Goal: Task Accomplishment & Management: Use online tool/utility

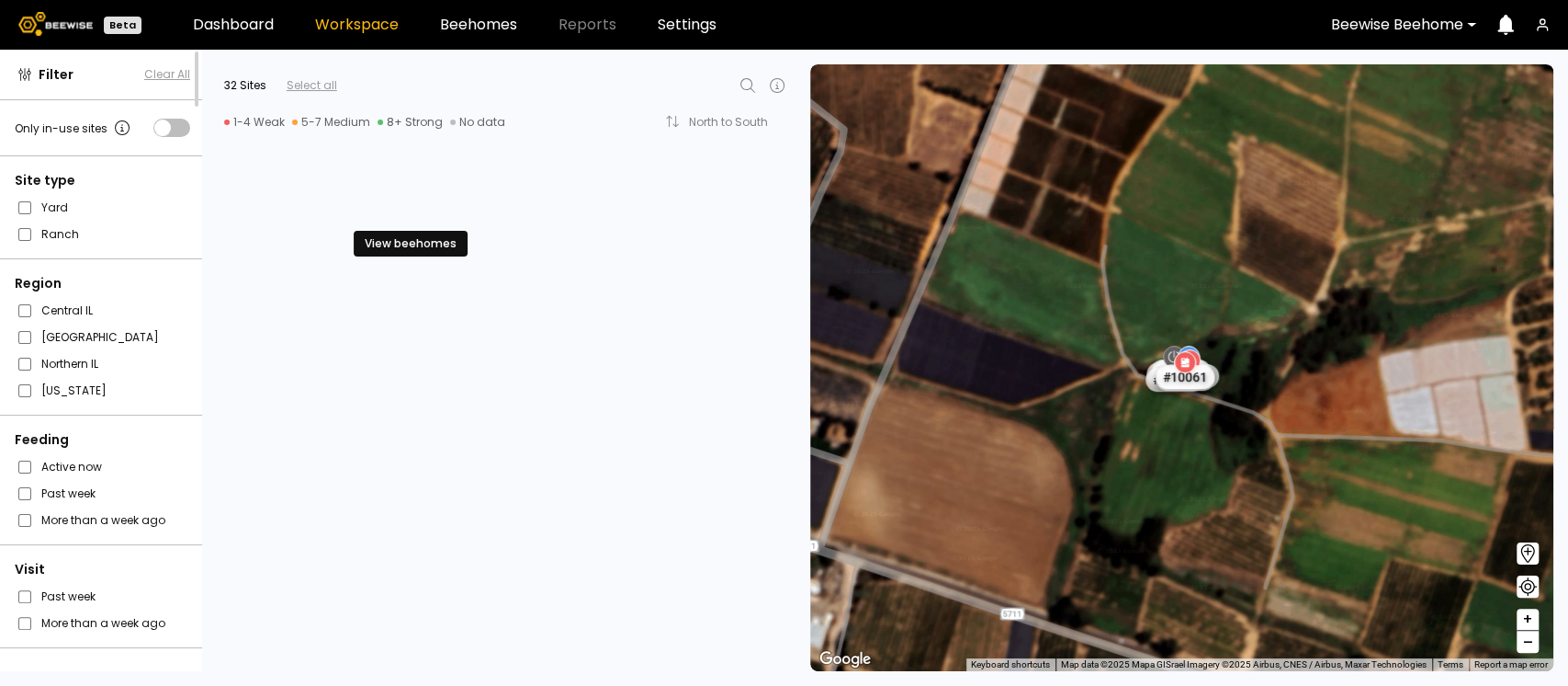
scroll to position [985, 0]
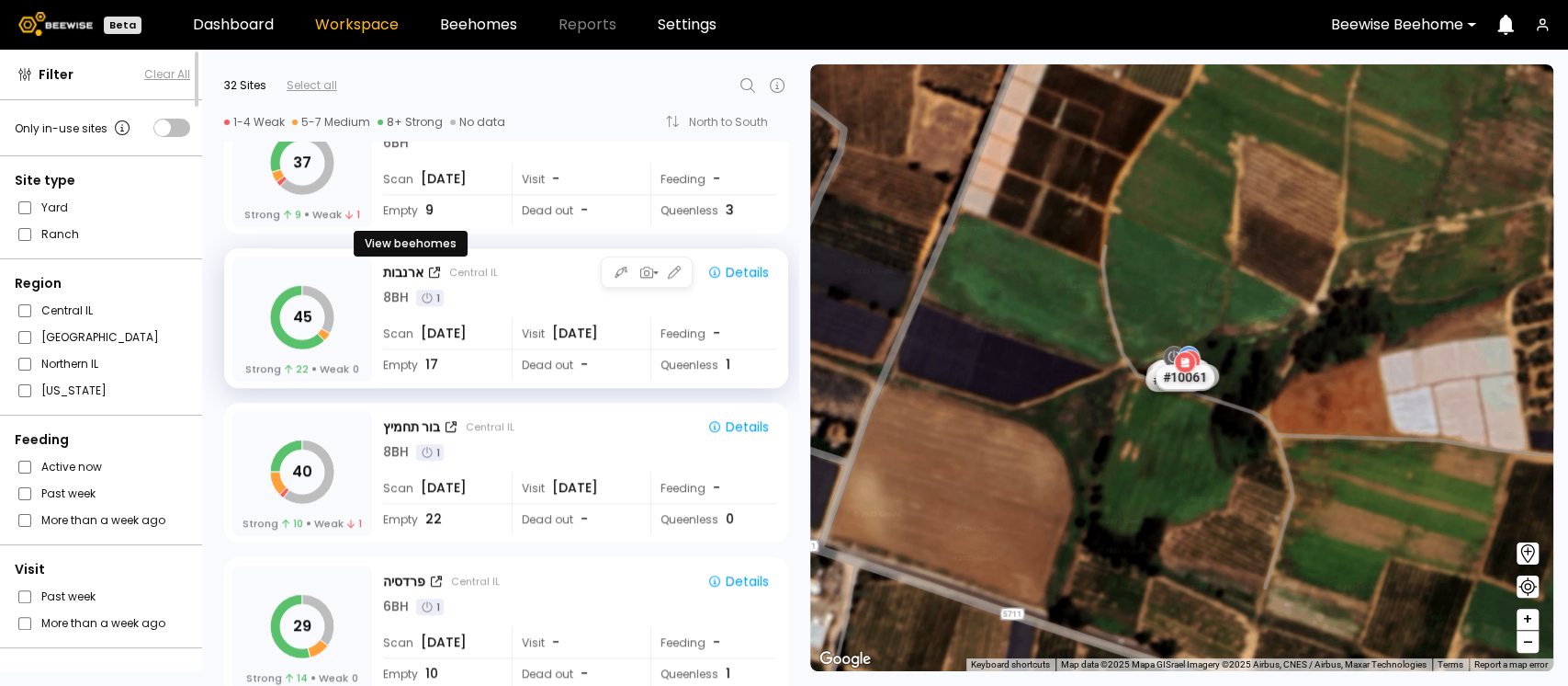
click at [388, 263] on div "ארנבות" at bounding box center [403, 273] width 40 height 20
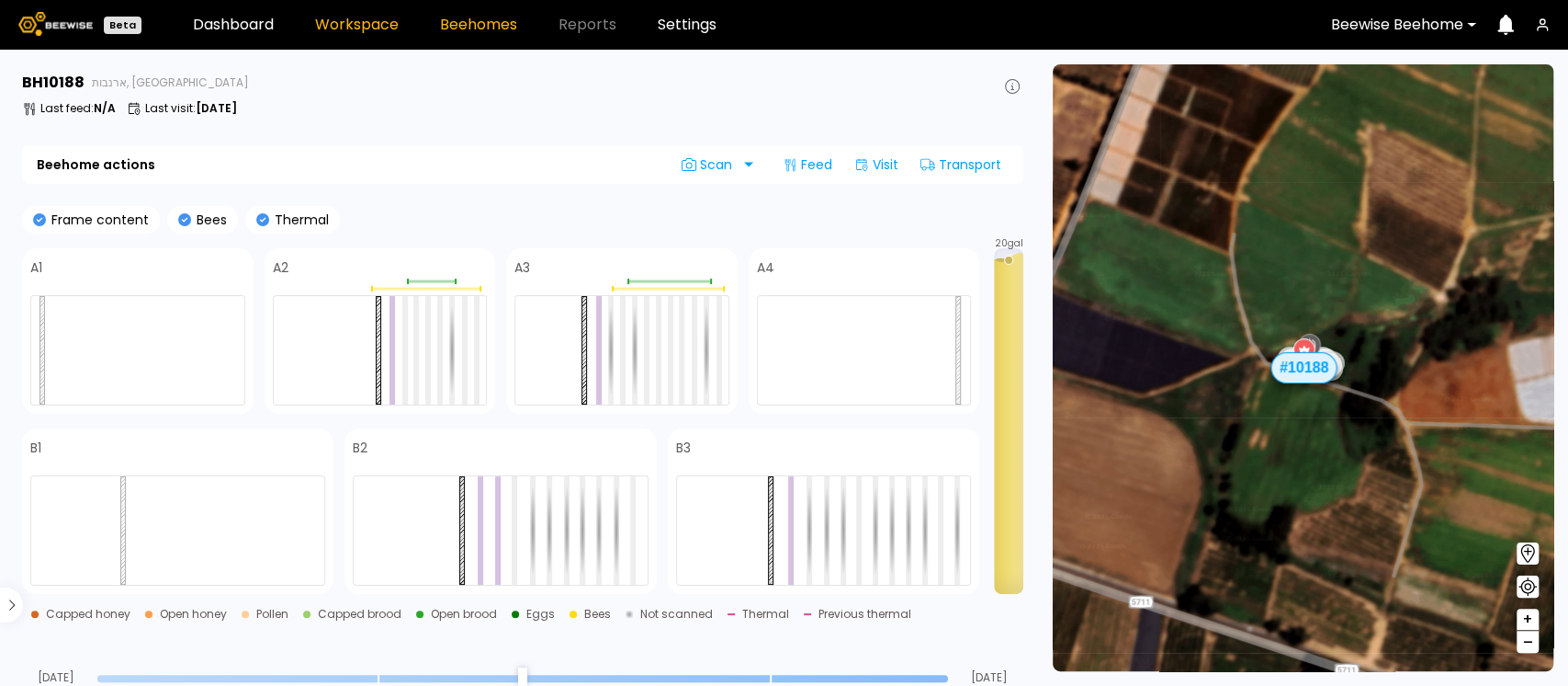
click at [371, 24] on link "Workspace" at bounding box center [356, 25] width 84 height 15
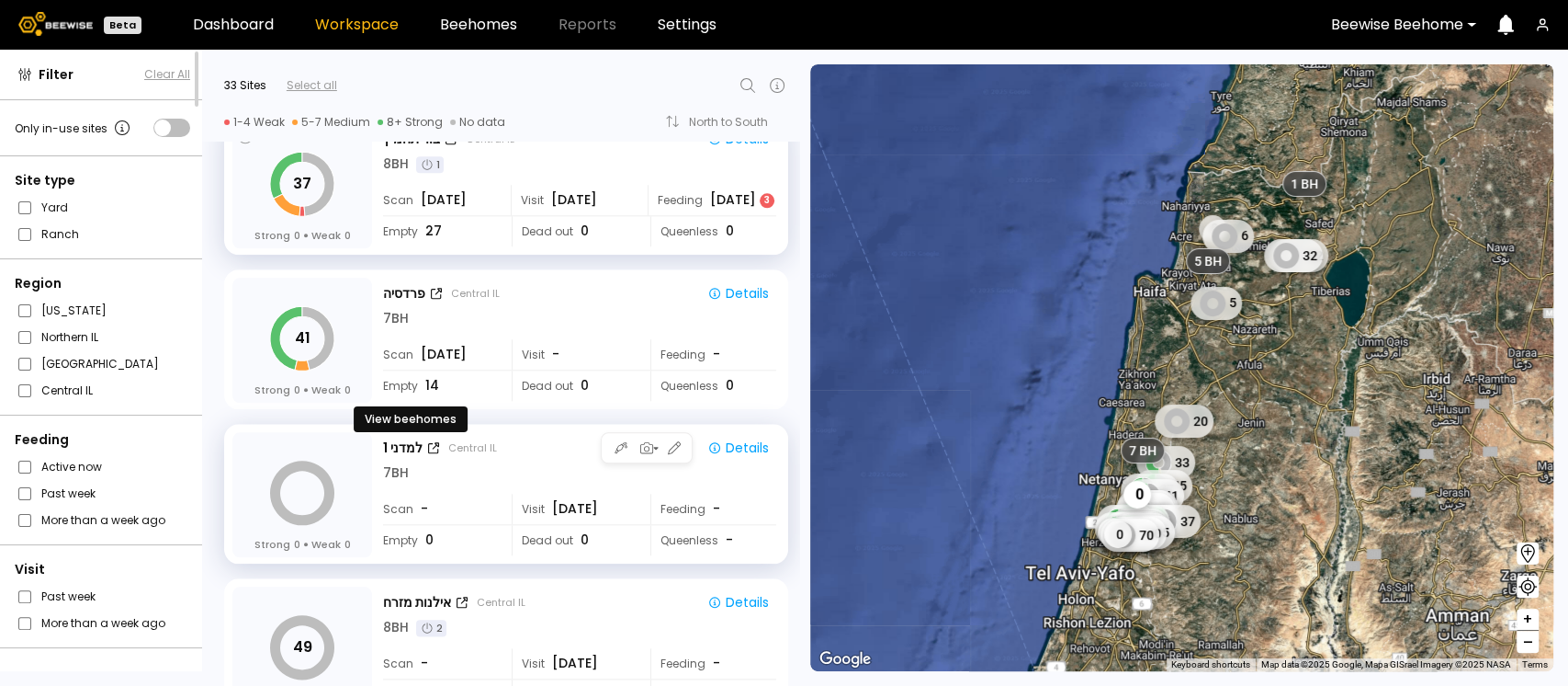
scroll to position [1273, 0]
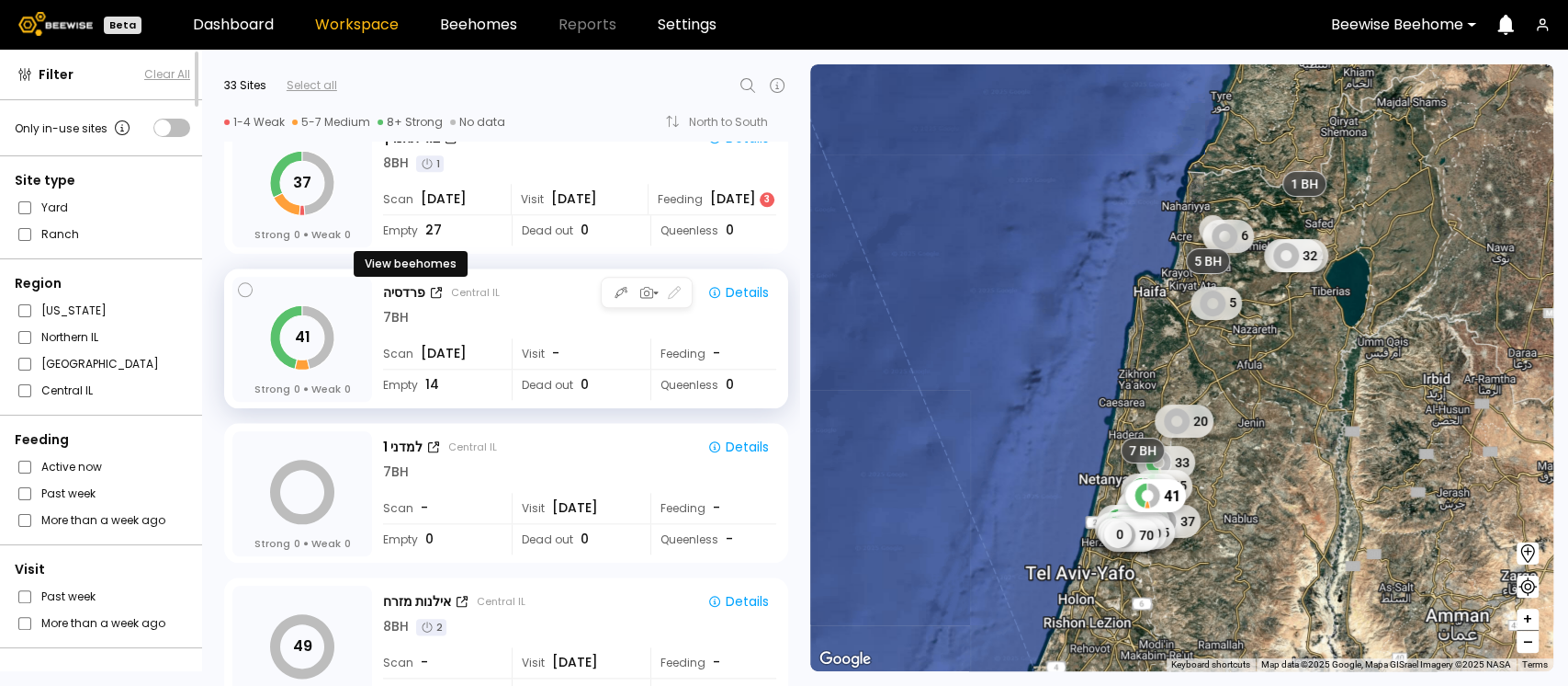
click at [395, 283] on div "פרדסיה" at bounding box center [404, 292] width 42 height 20
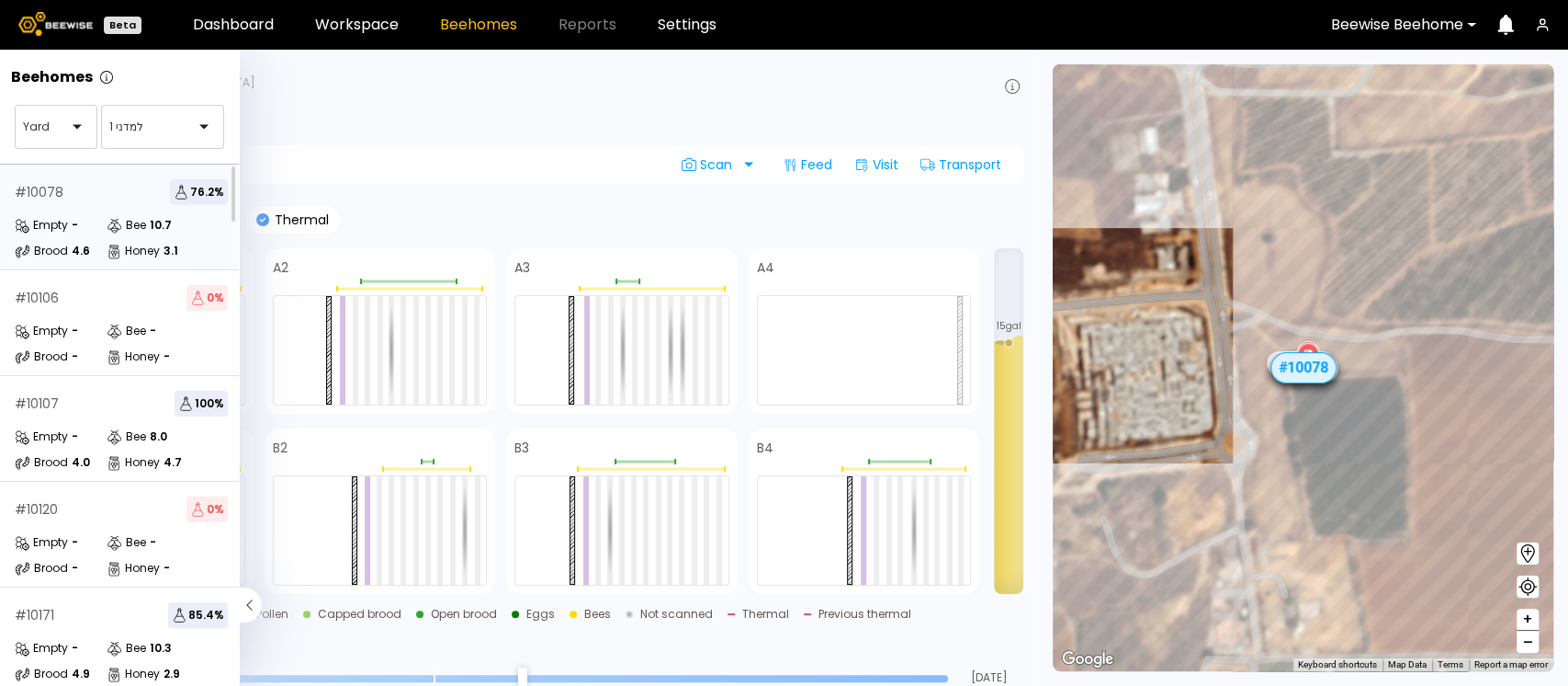
click at [128, 189] on div "# 10078 76.2 %" at bounding box center [121, 192] width 213 height 25
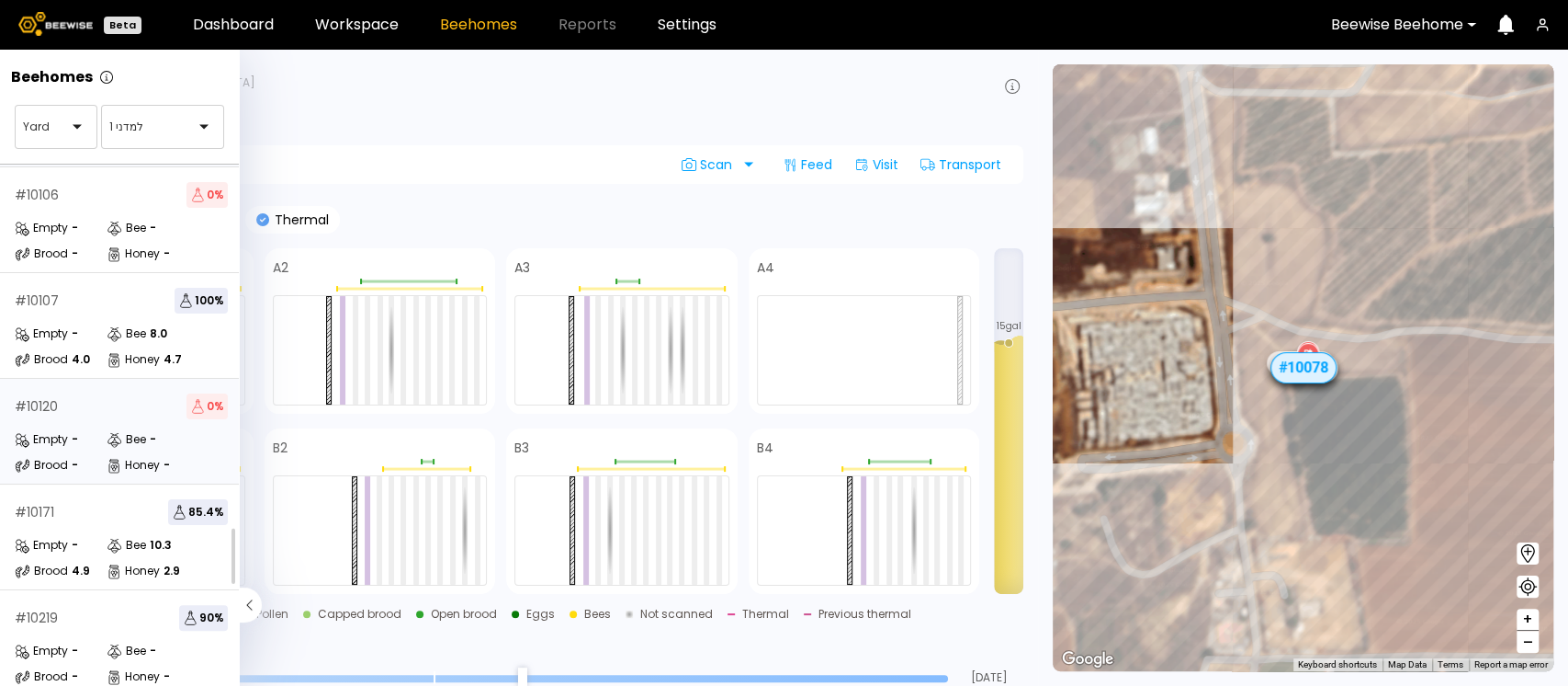
scroll to position [228, 0]
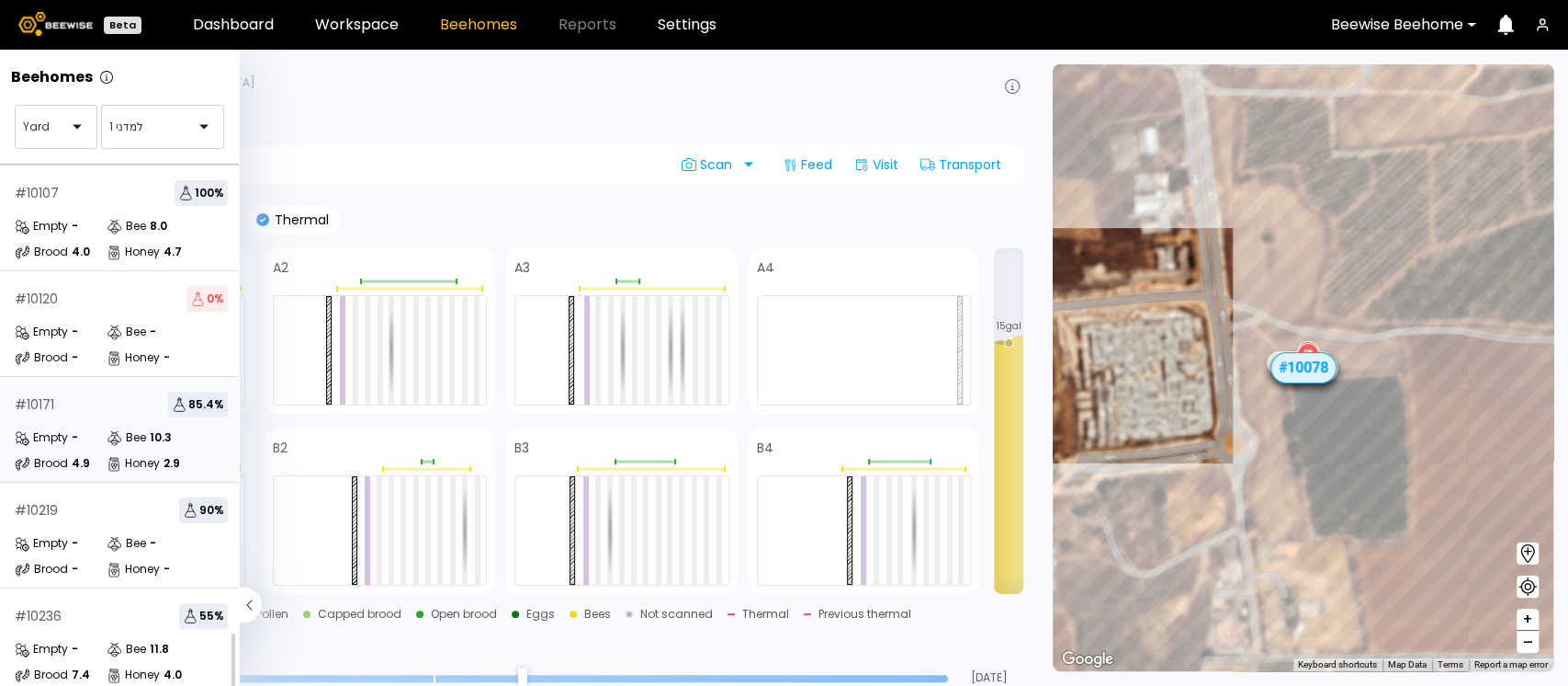
click at [89, 392] on div "# 10171 85.4 %" at bounding box center [121, 404] width 213 height 25
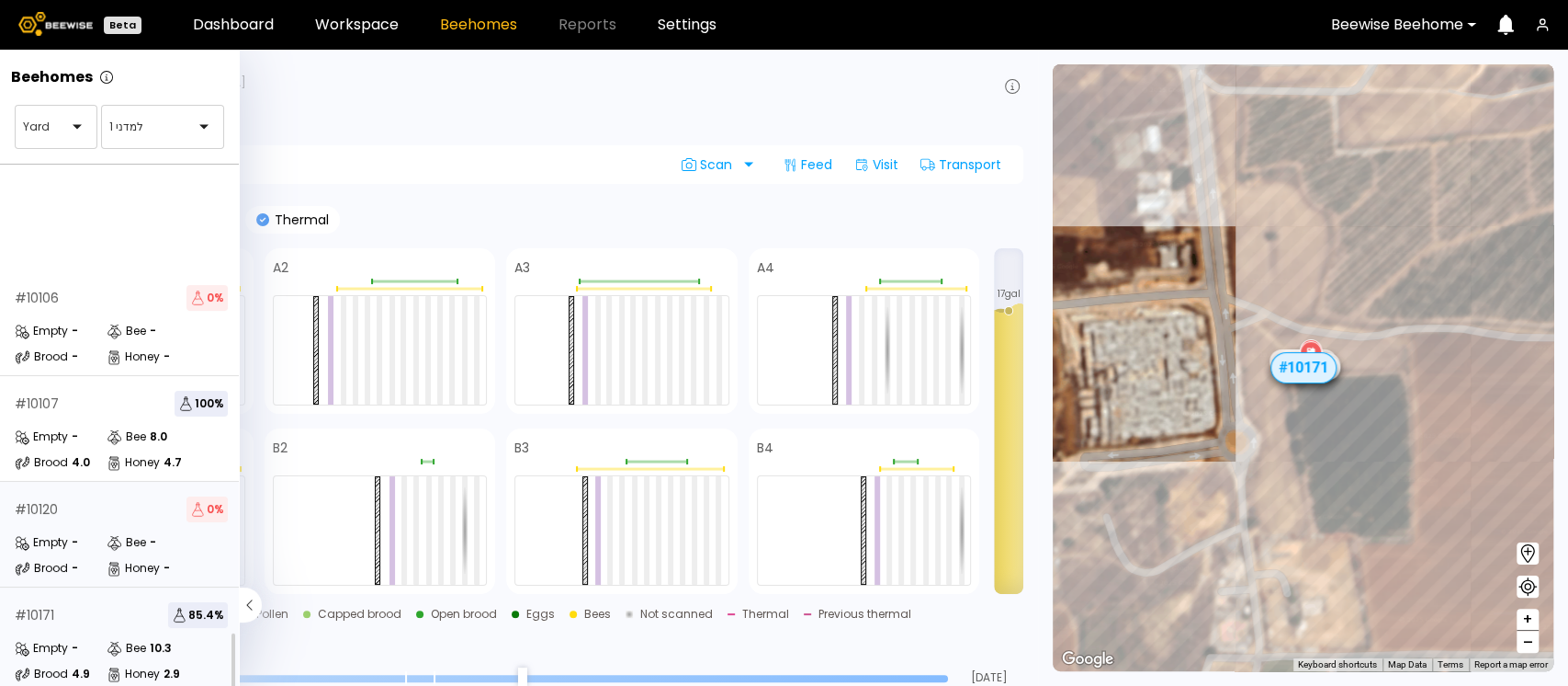
scroll to position [228, 0]
click at [70, 602] on div "# 10236 55 %" at bounding box center [121, 615] width 213 height 25
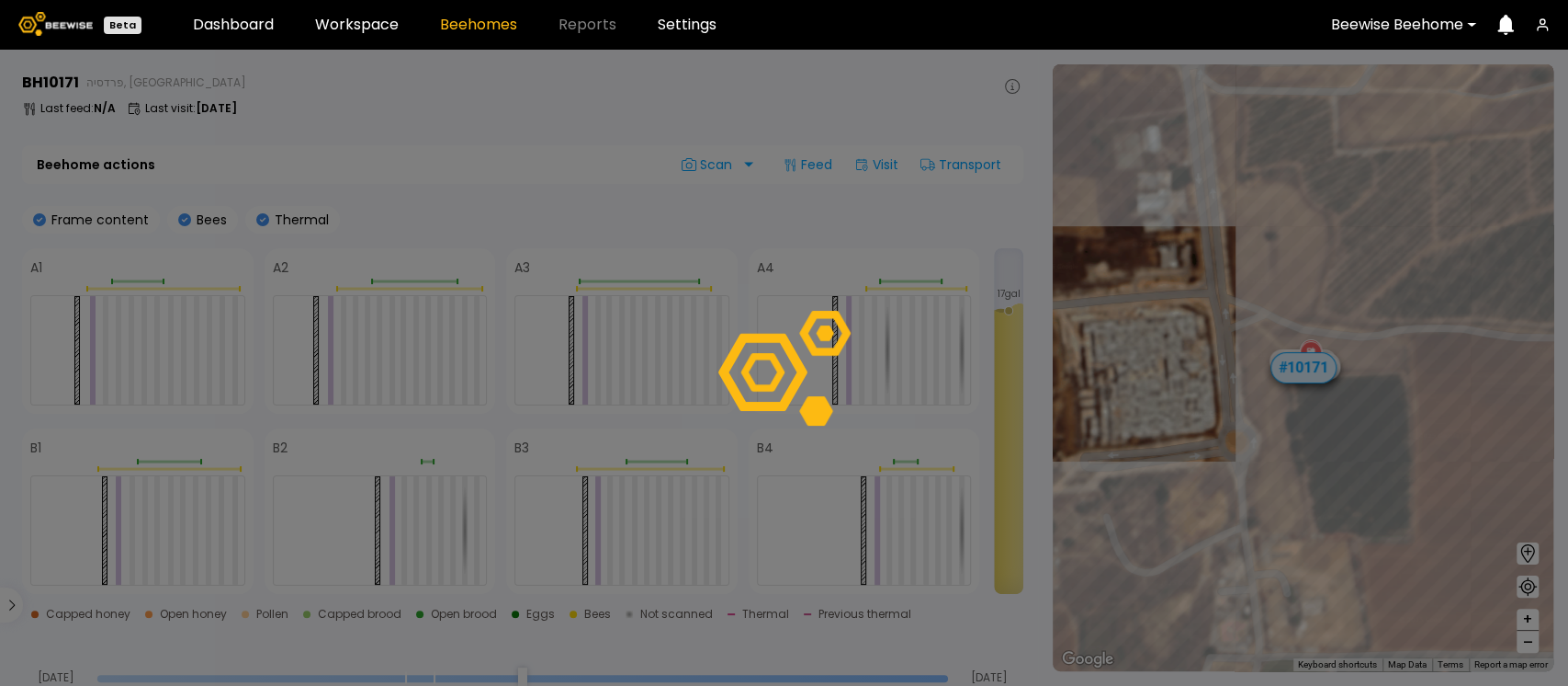
scroll to position [179, 0]
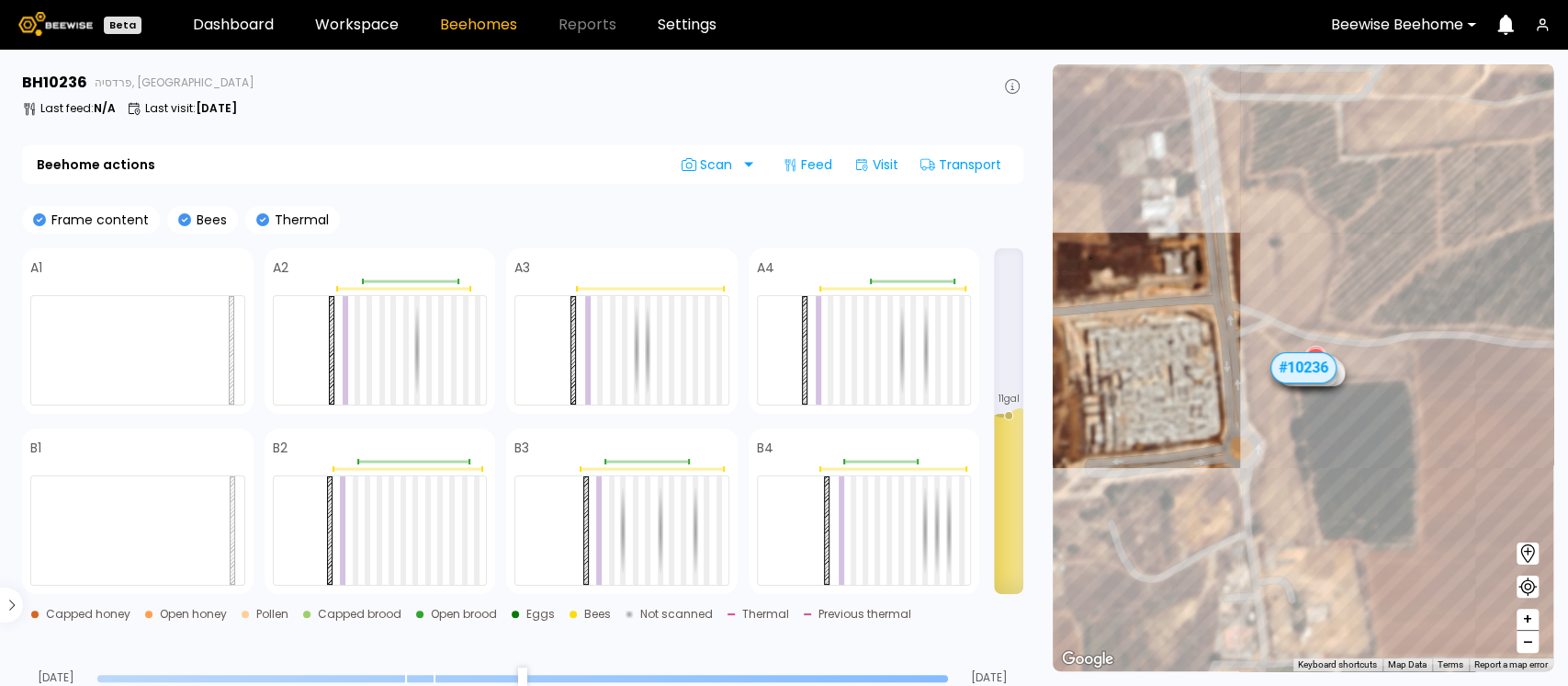
click at [676, 681] on div at bounding box center [523, 678] width 851 height 13
type input "*"
click at [697, 678] on input "range" at bounding box center [523, 678] width 851 height 8
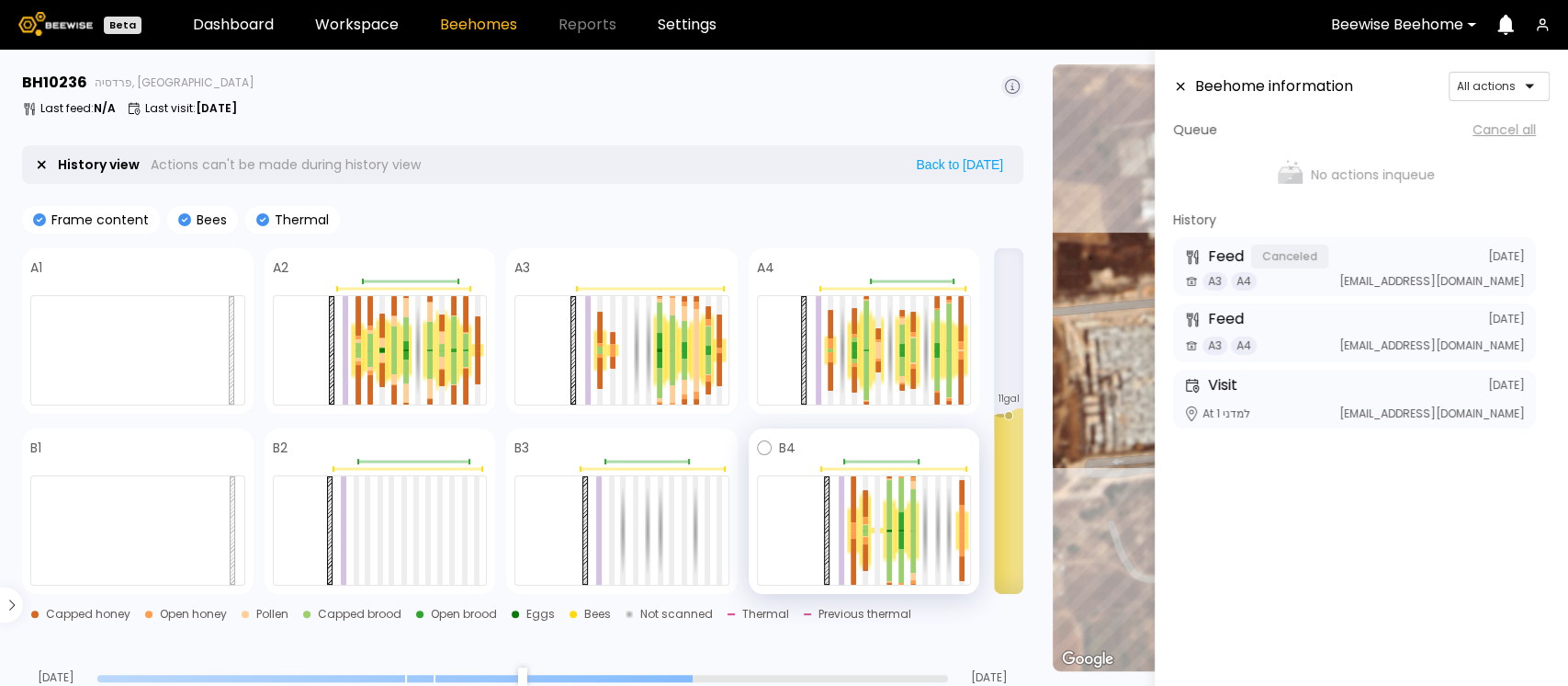
click at [893, 497] on div at bounding box center [889, 530] width 12 height 66
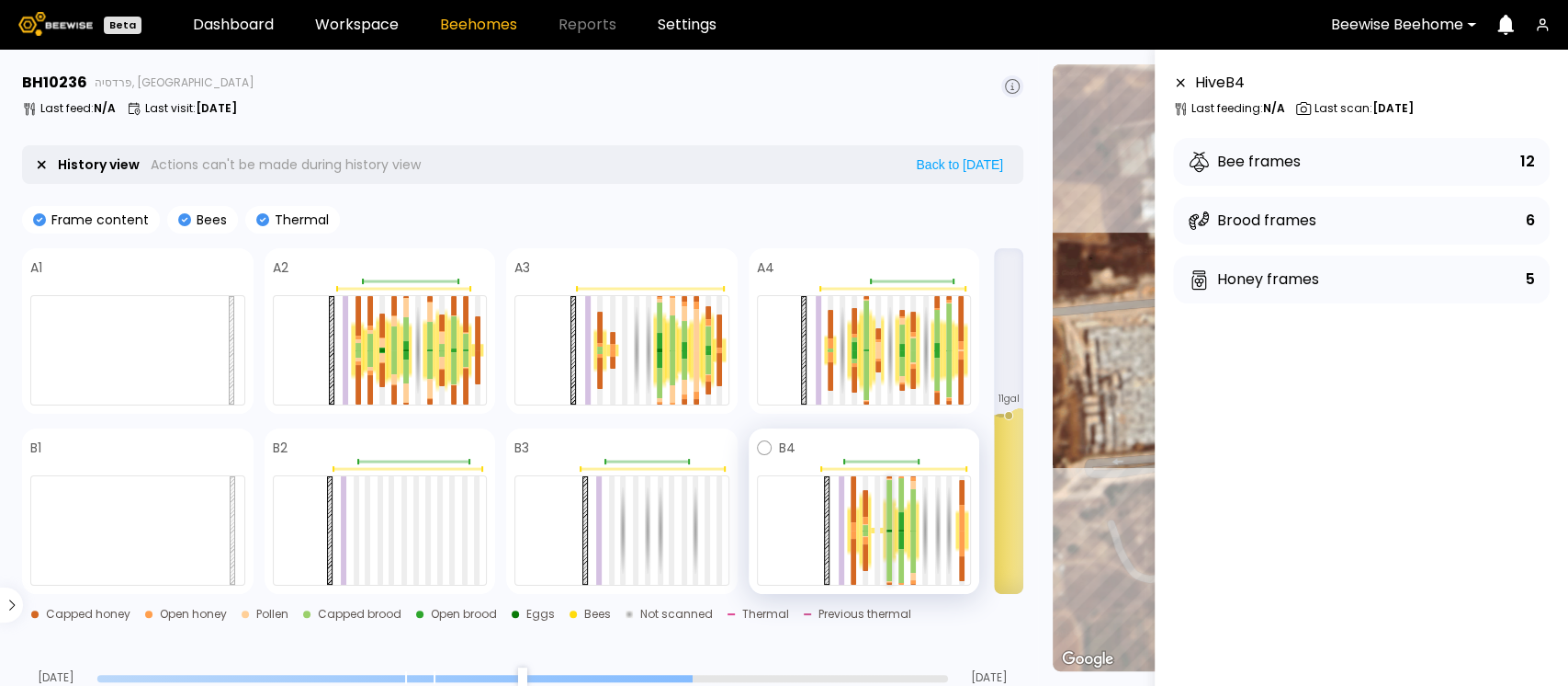
click at [890, 520] on div at bounding box center [890, 504] width 6 height 50
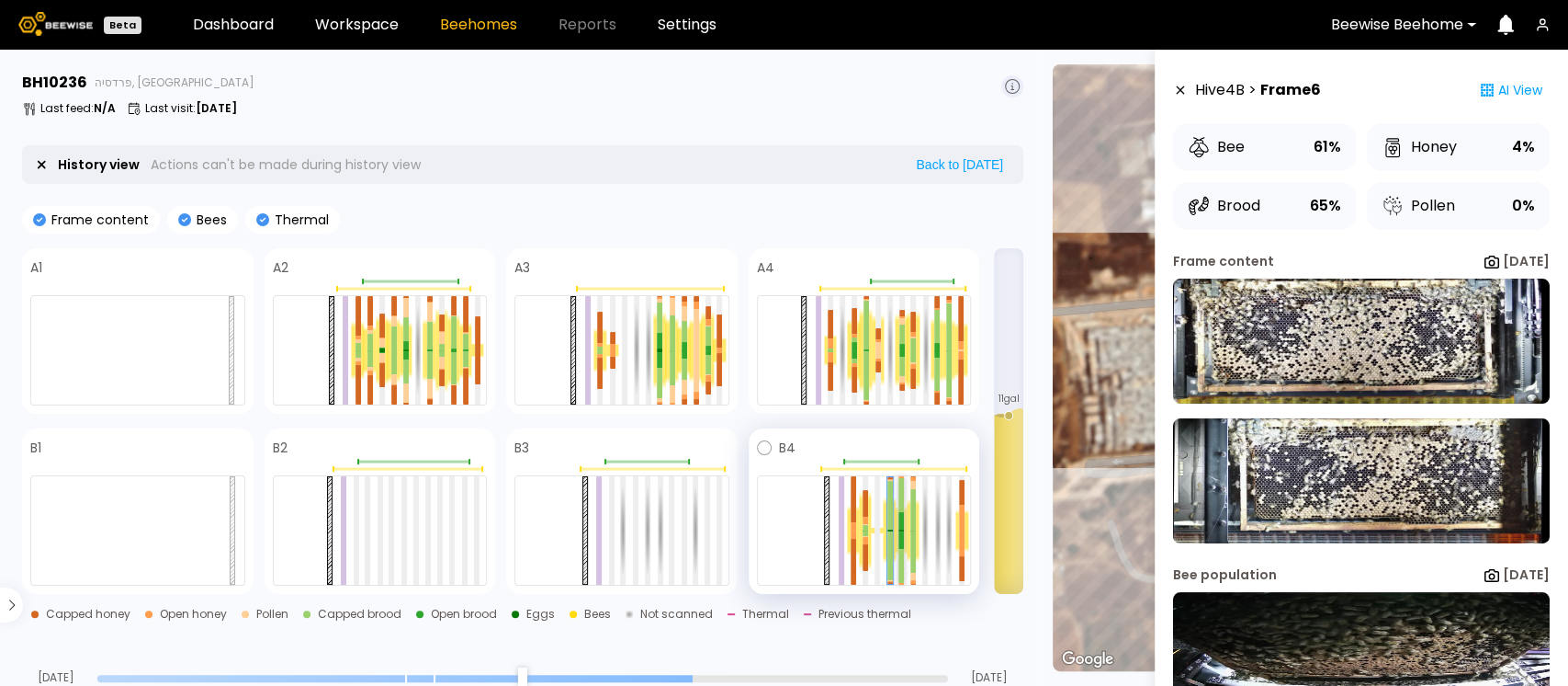
click at [901, 534] on div at bounding box center [901, 539] width 6 height 18
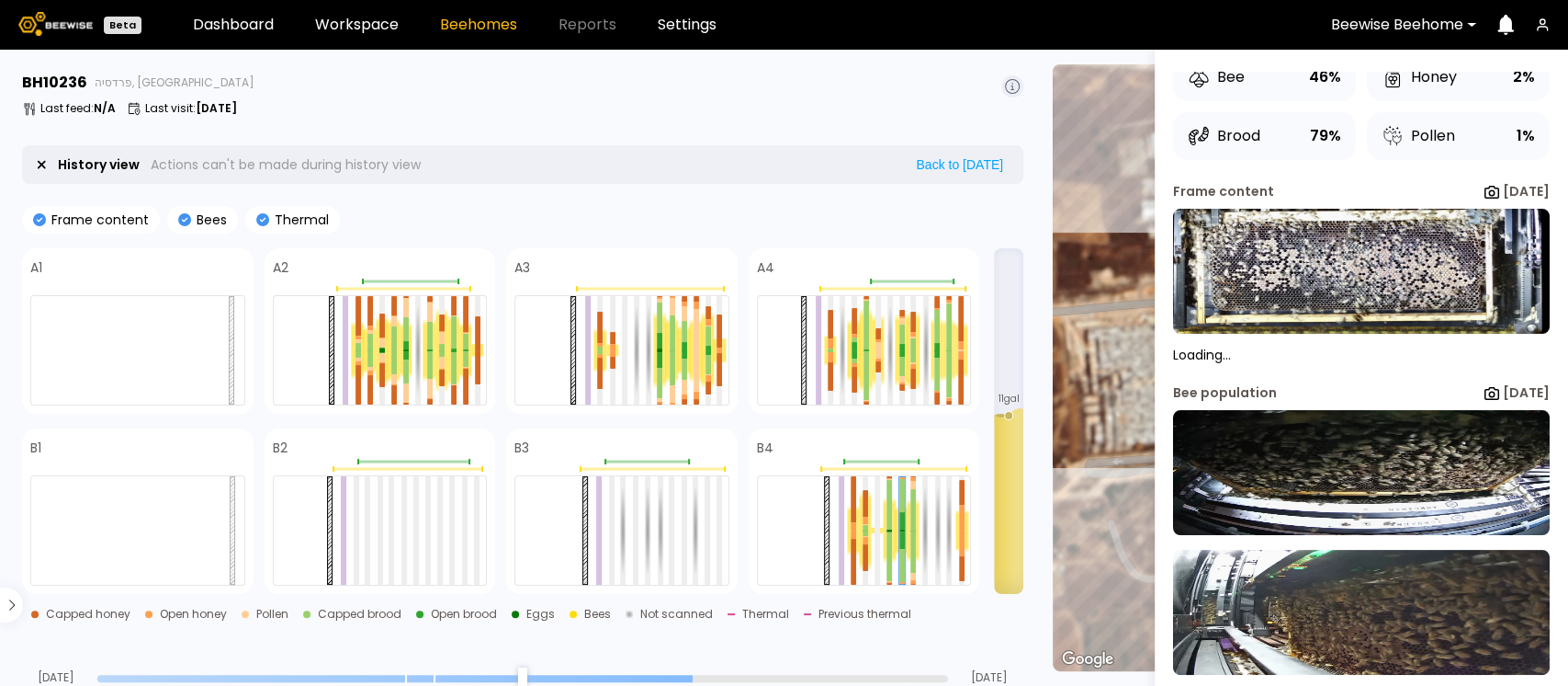
scroll to position [70, 0]
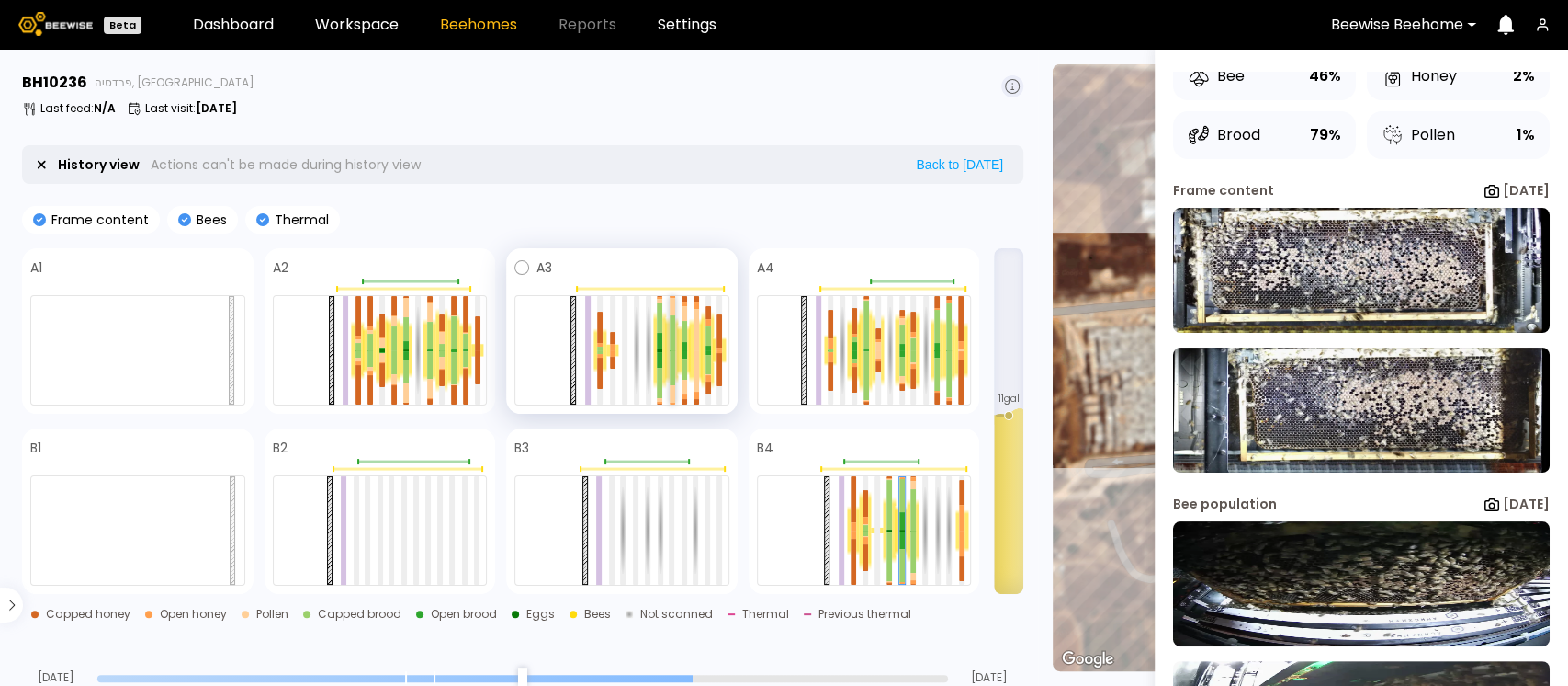
click at [672, 357] on div at bounding box center [673, 367] width 6 height 34
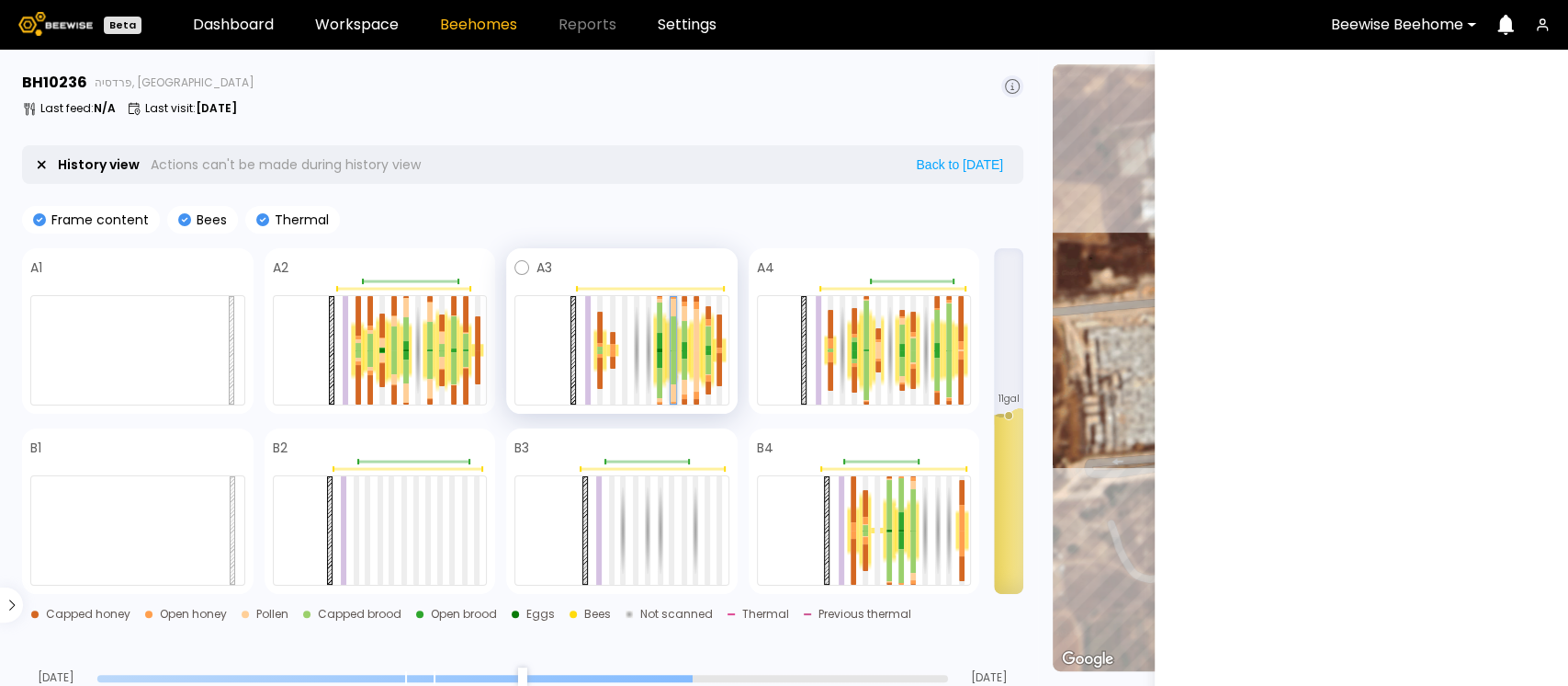
scroll to position [0, 0]
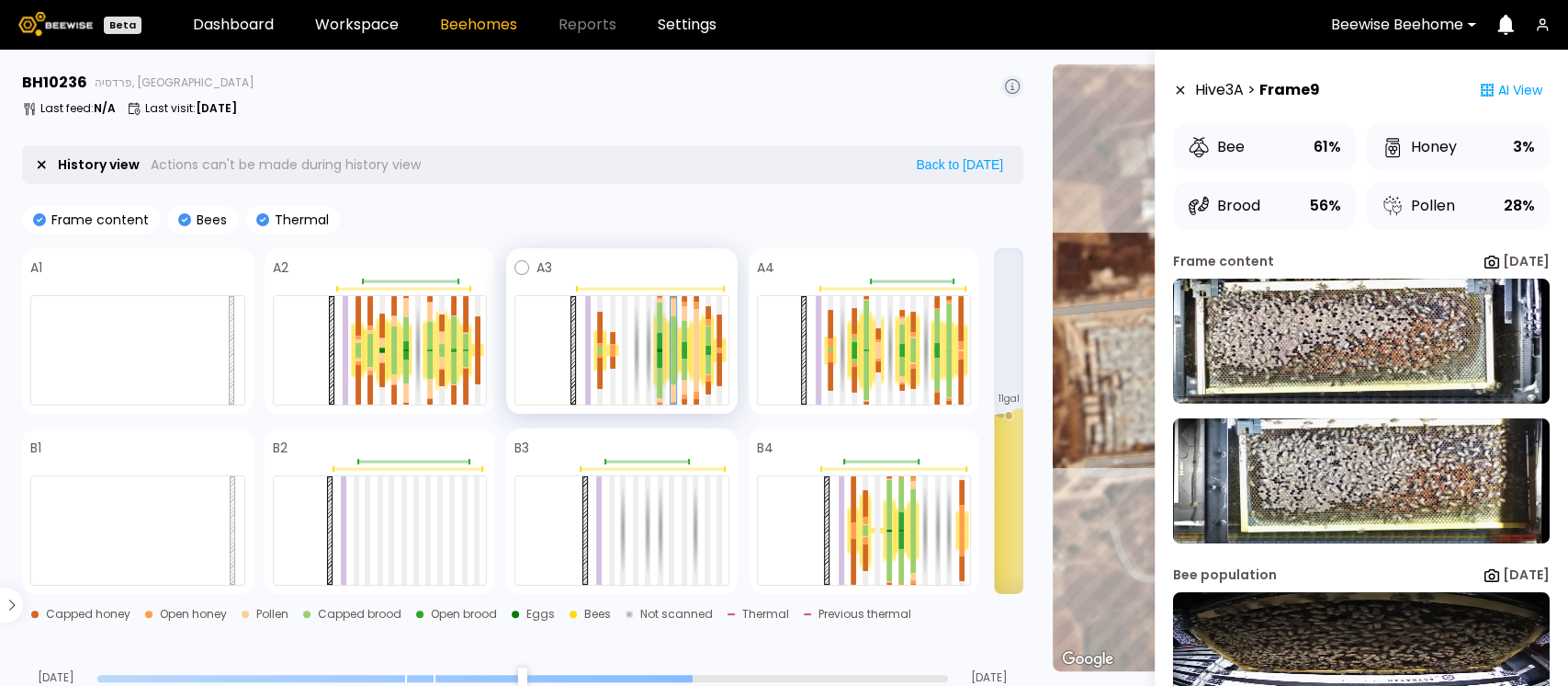
click at [657, 356] on div at bounding box center [660, 360] width 6 height 16
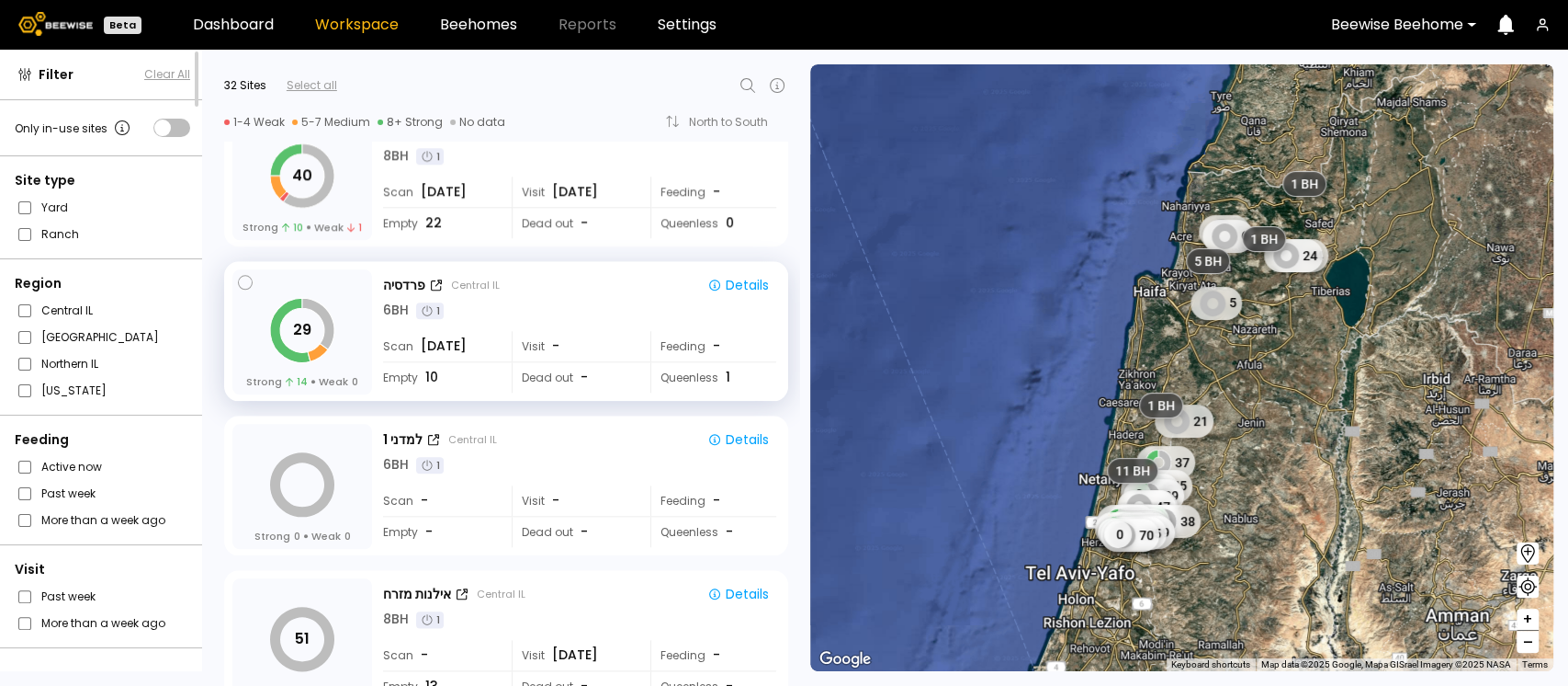
scroll to position [1225, 0]
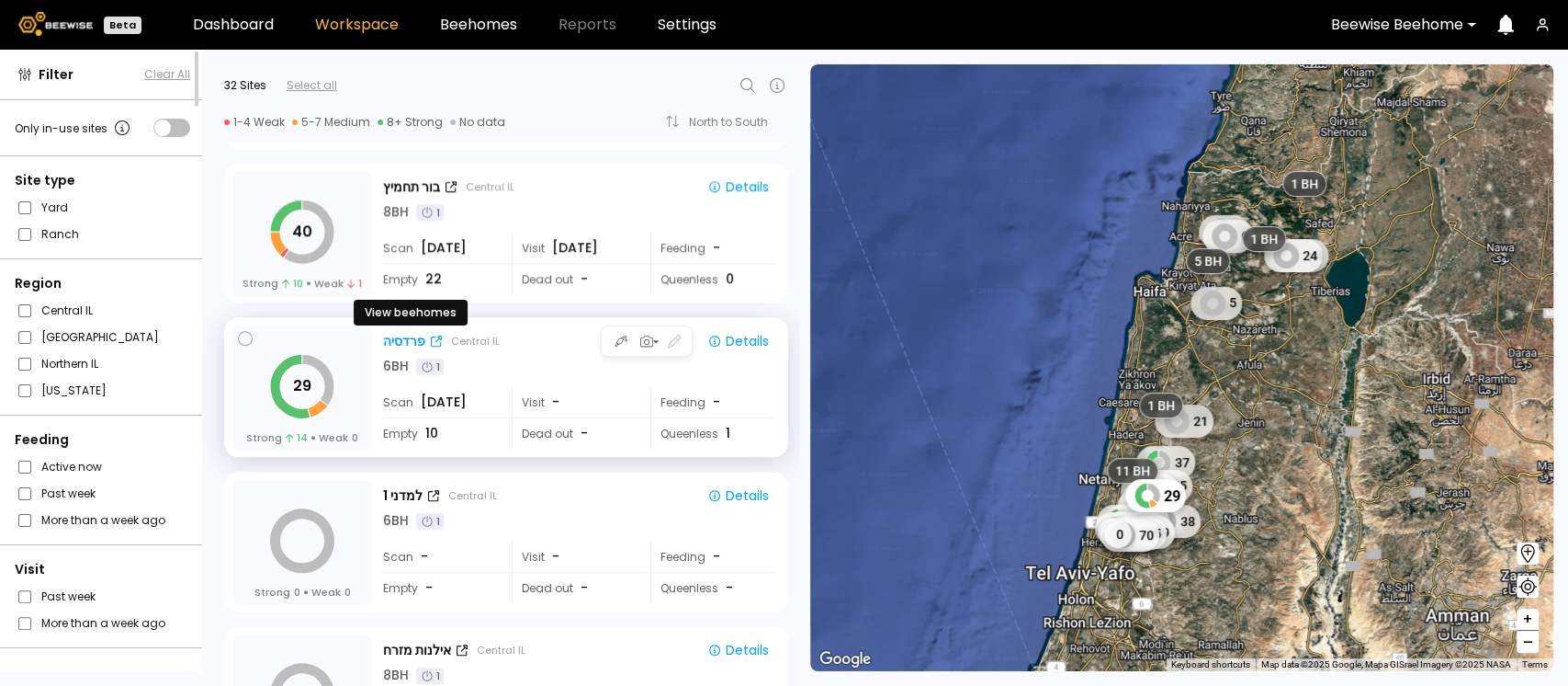
click at [399, 332] on div "פרדסיה" at bounding box center [404, 341] width 42 height 20
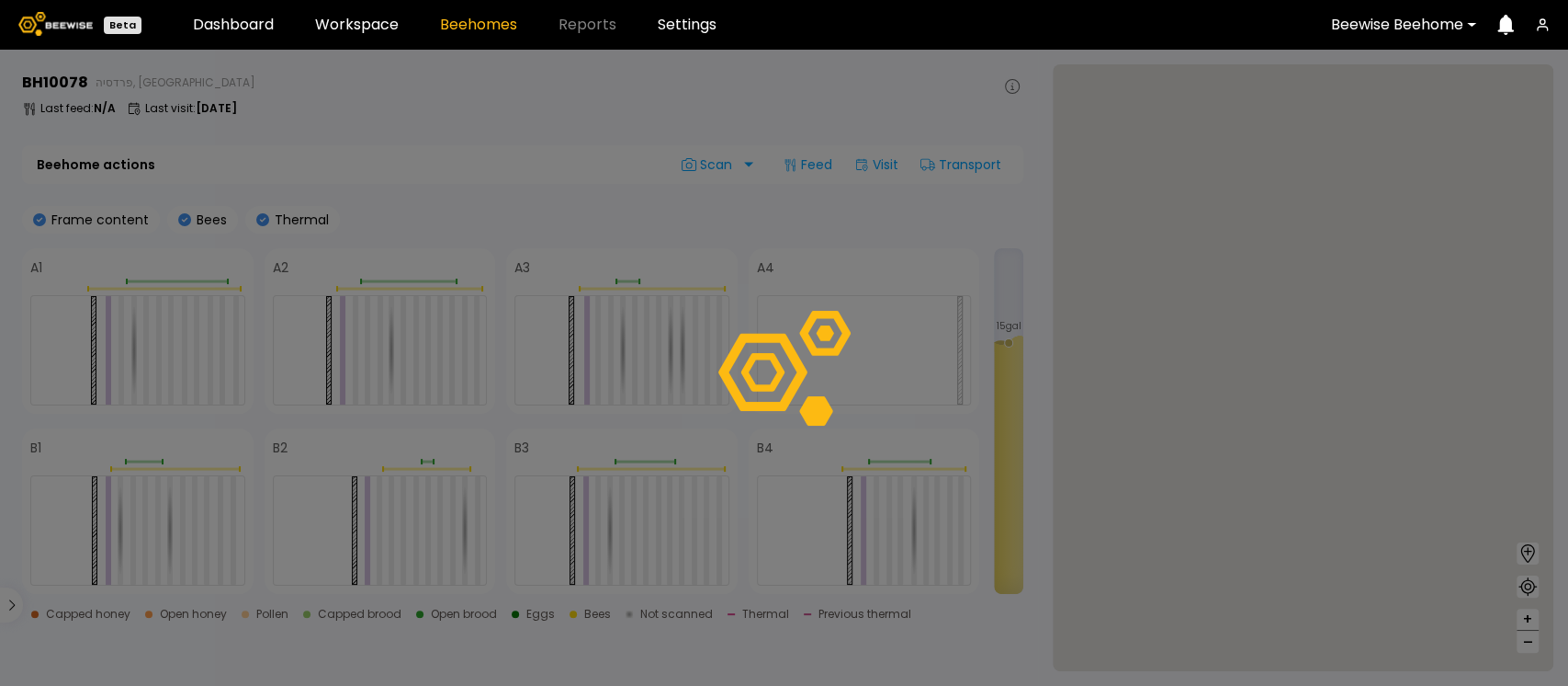
click at [399, 331] on div at bounding box center [784, 367] width 1568 height 636
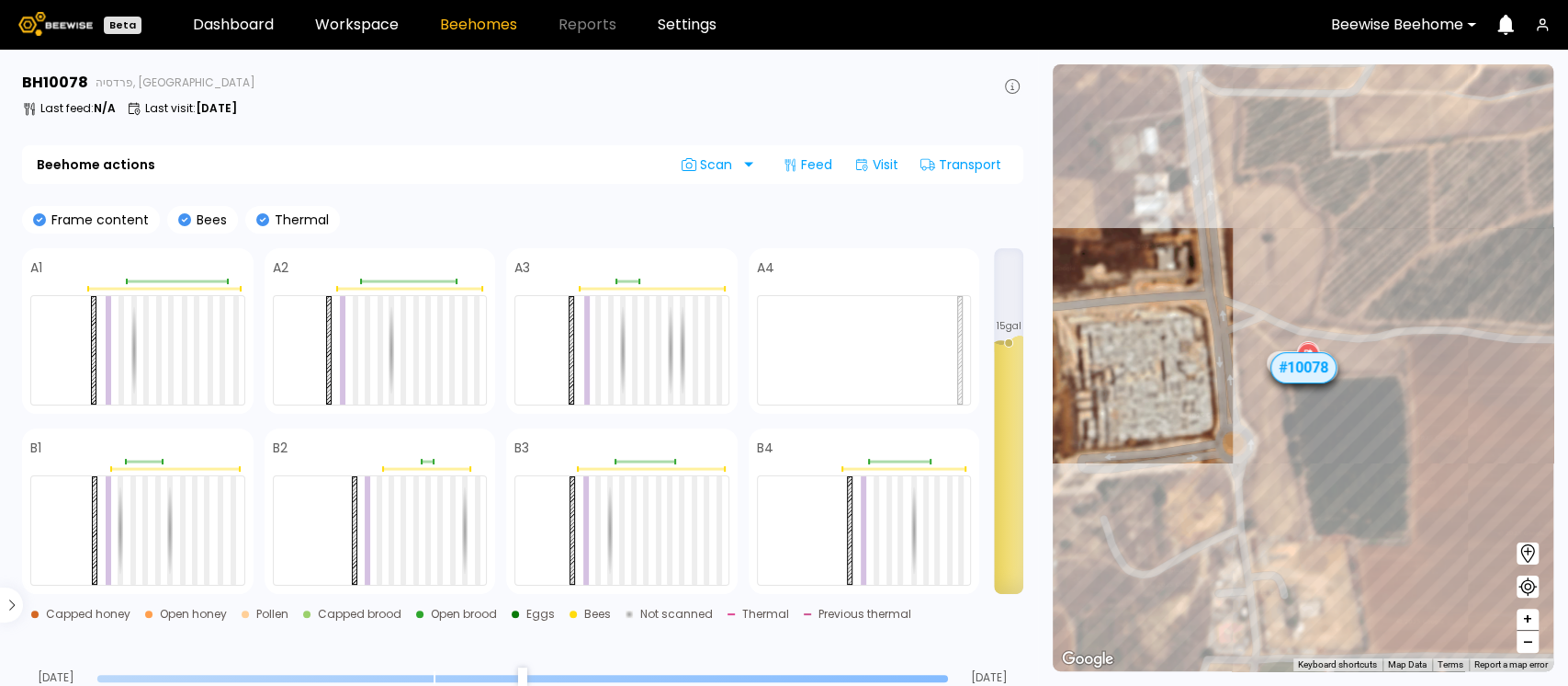
type input "**"
click at [674, 675] on input "range" at bounding box center [523, 678] width 851 height 8
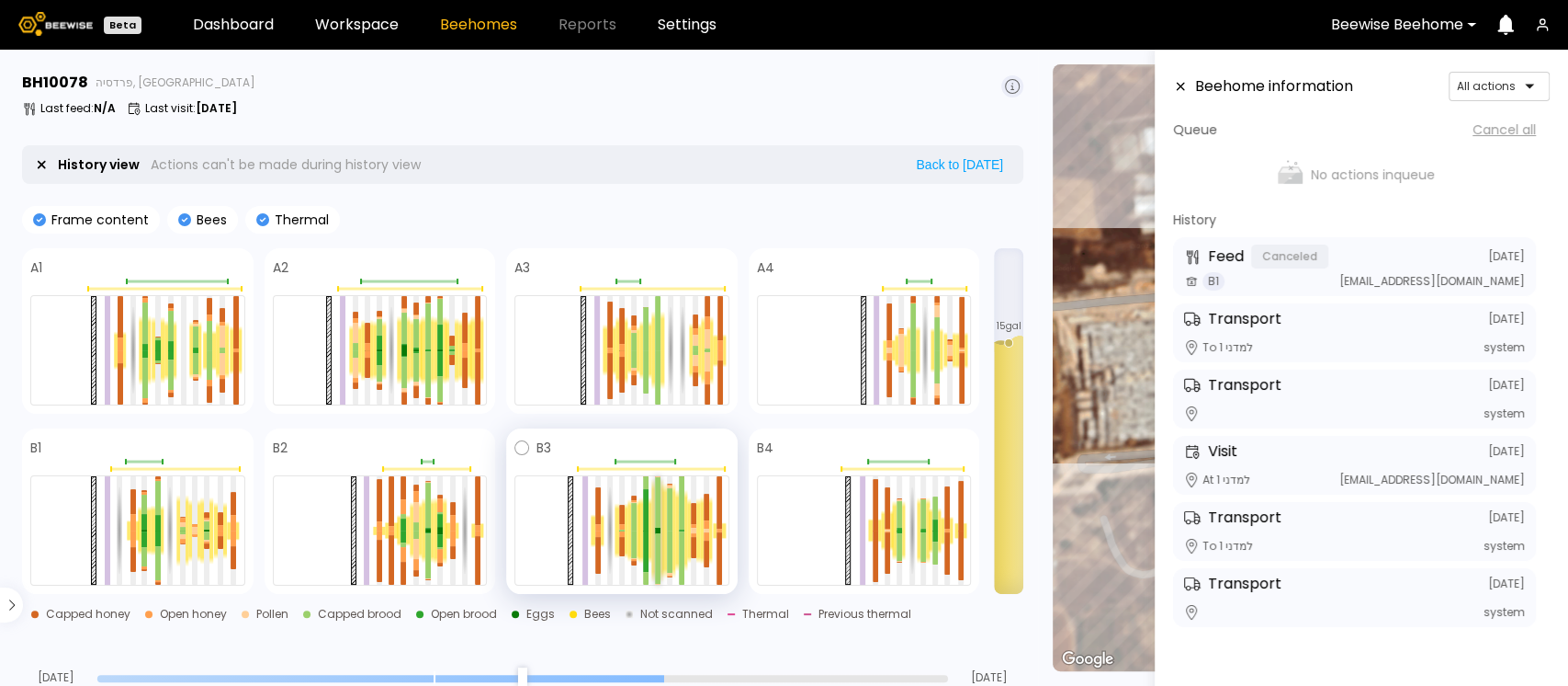
click at [659, 535] on div at bounding box center [658, 558] width 6 height 51
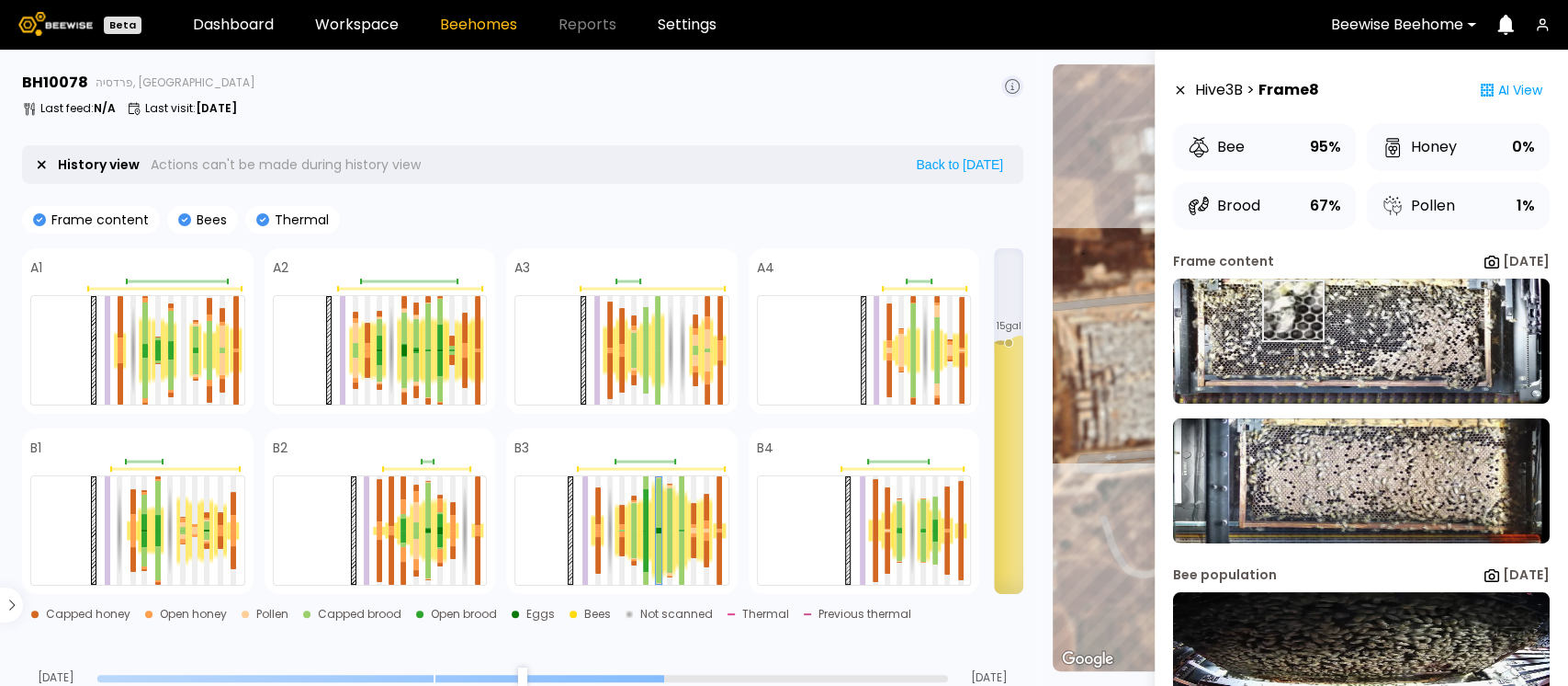
click at [1292, 311] on img at bounding box center [1361, 340] width 377 height 125
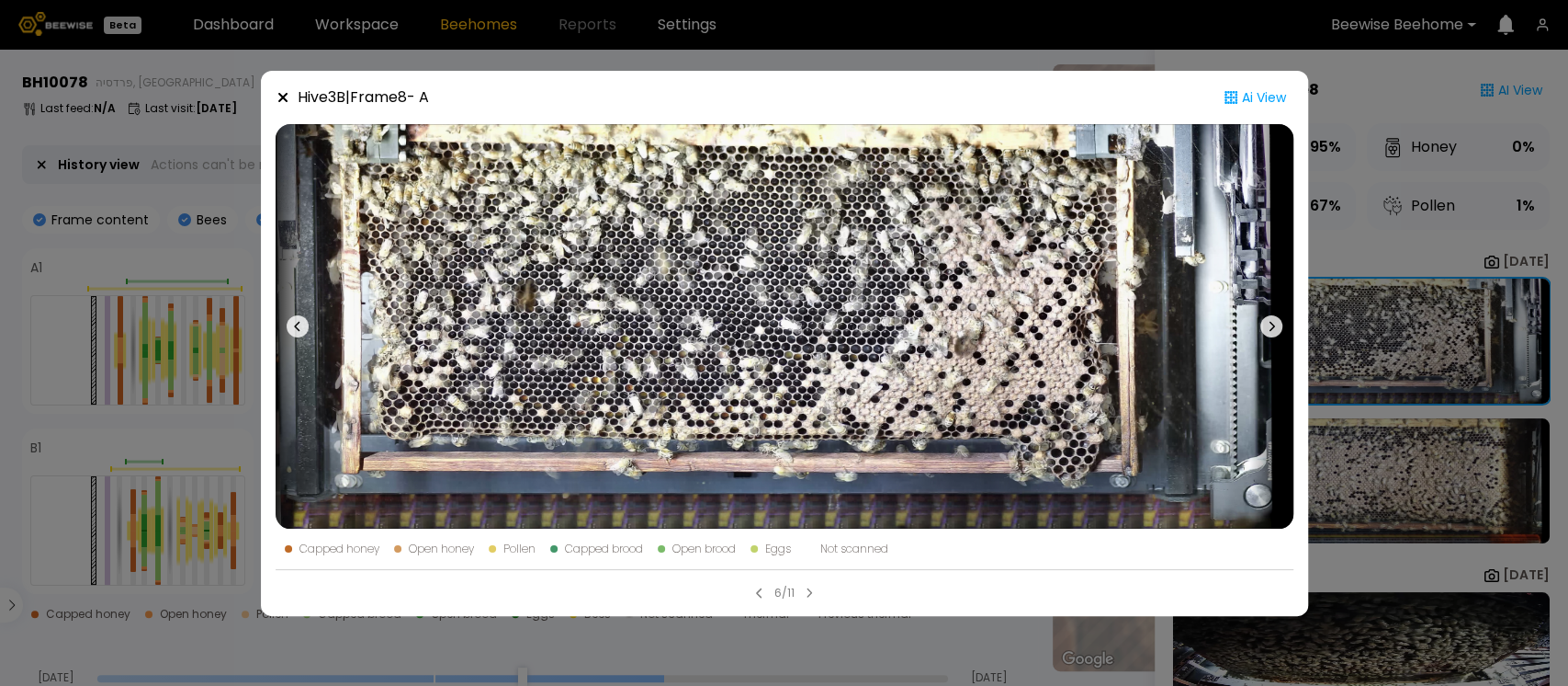
click at [276, 97] on icon at bounding box center [283, 98] width 15 height 15
